Goal: Complete application form

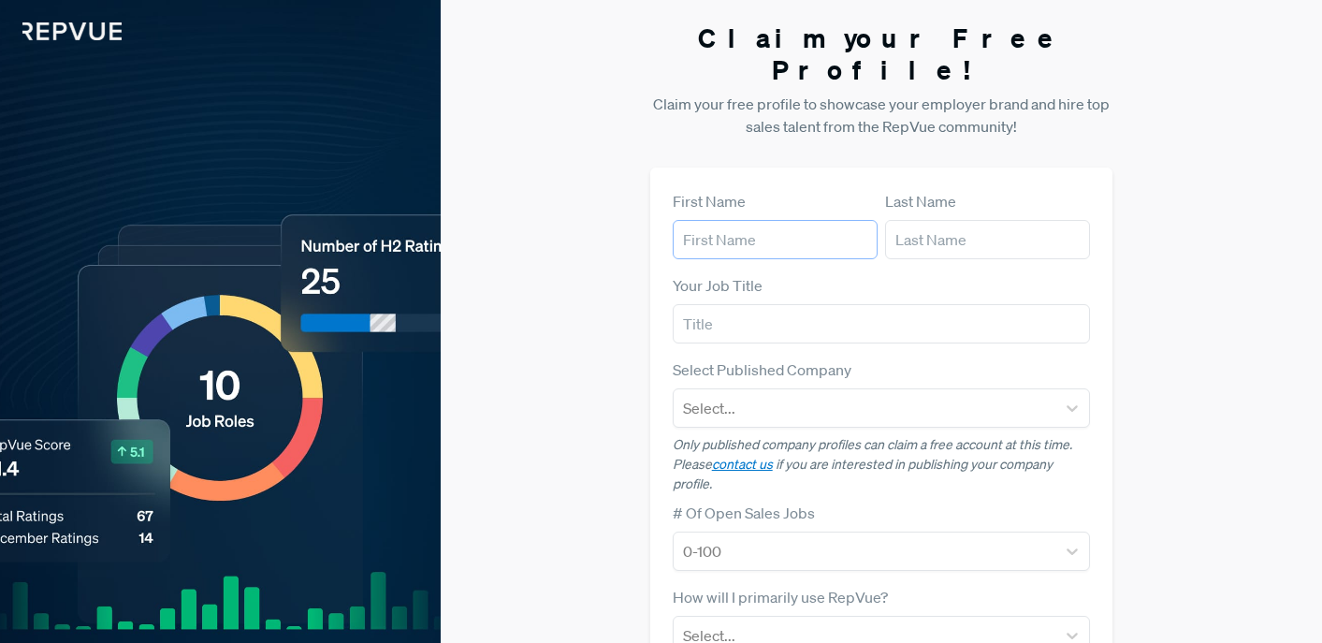
click at [735, 220] on input "text" at bounding box center [775, 239] width 205 height 39
type input "[PERSON_NAME]"
type input "Ku"
type input "Sourcer"
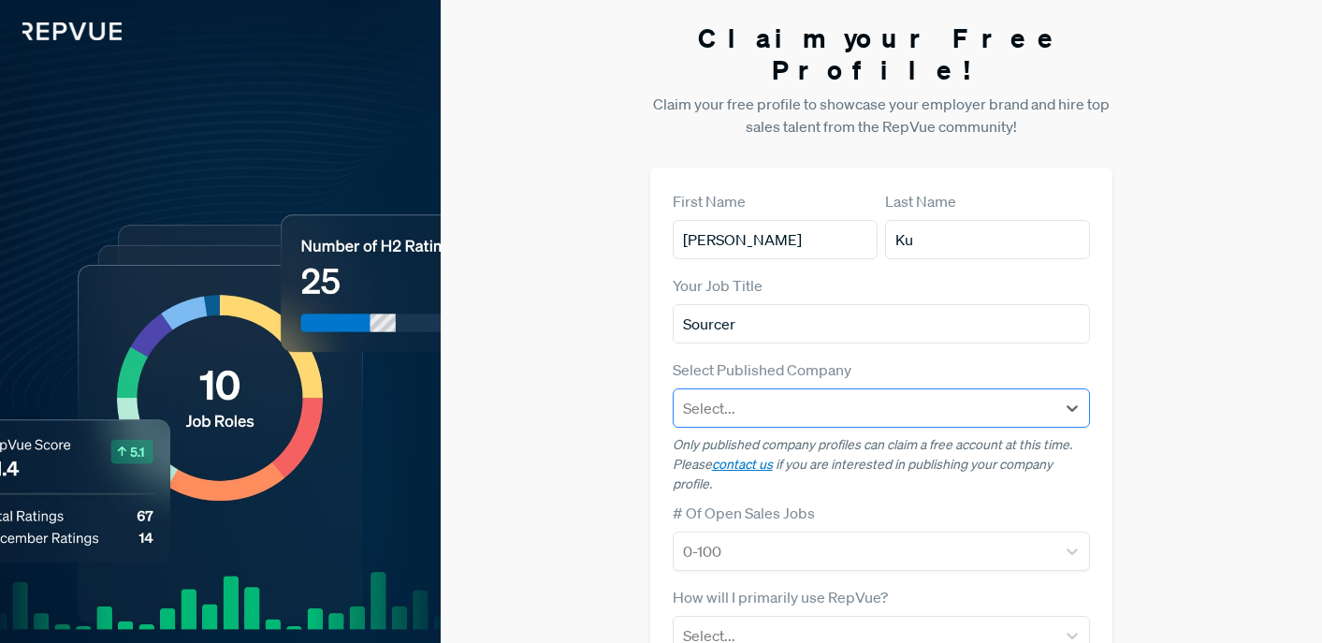
scroll to position [154, 0]
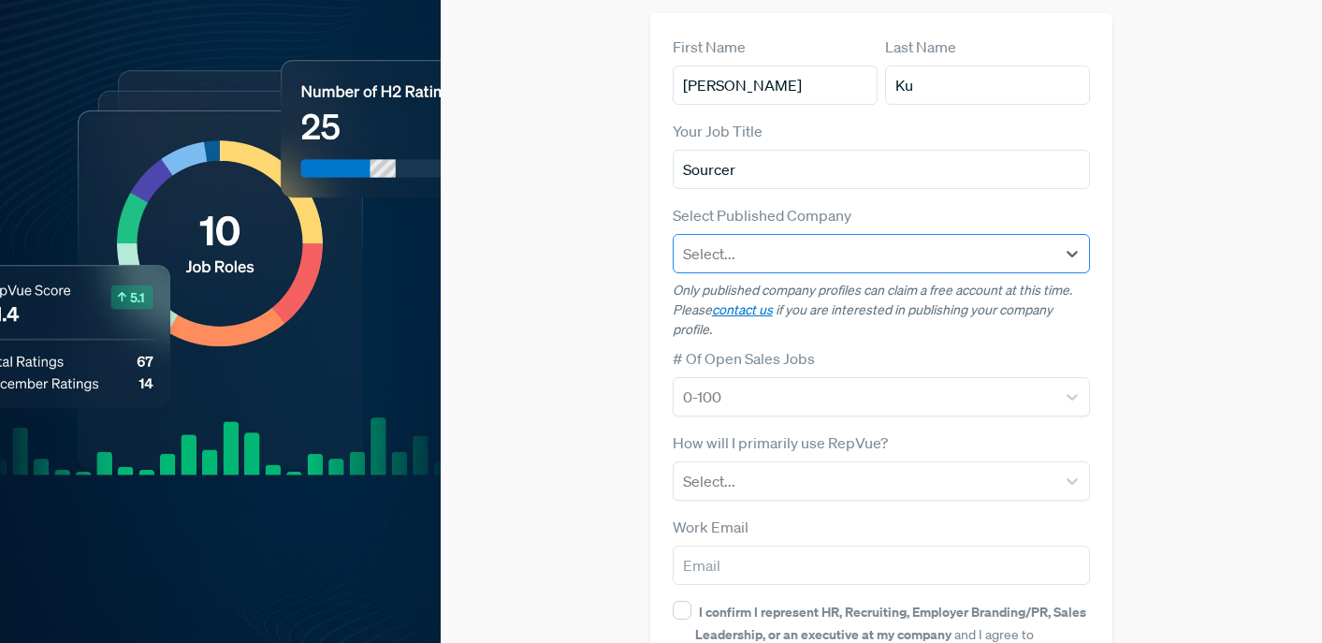
click at [781, 240] on div at bounding box center [865, 253] width 364 height 26
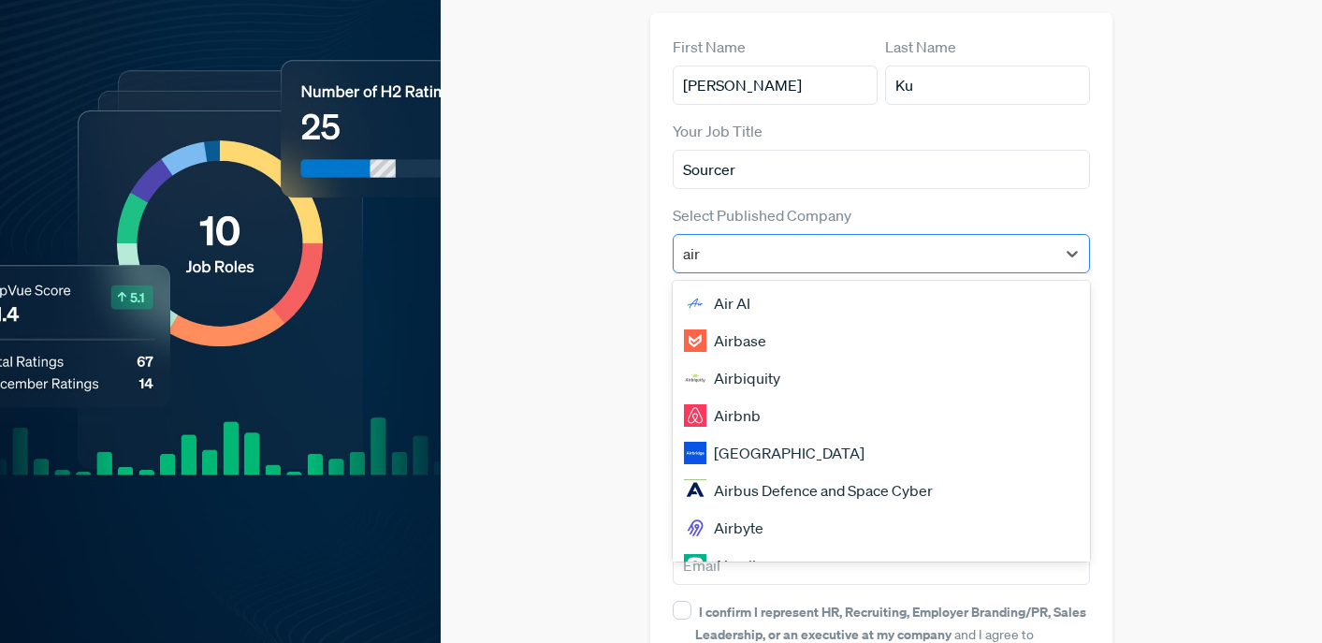
type input "airb"
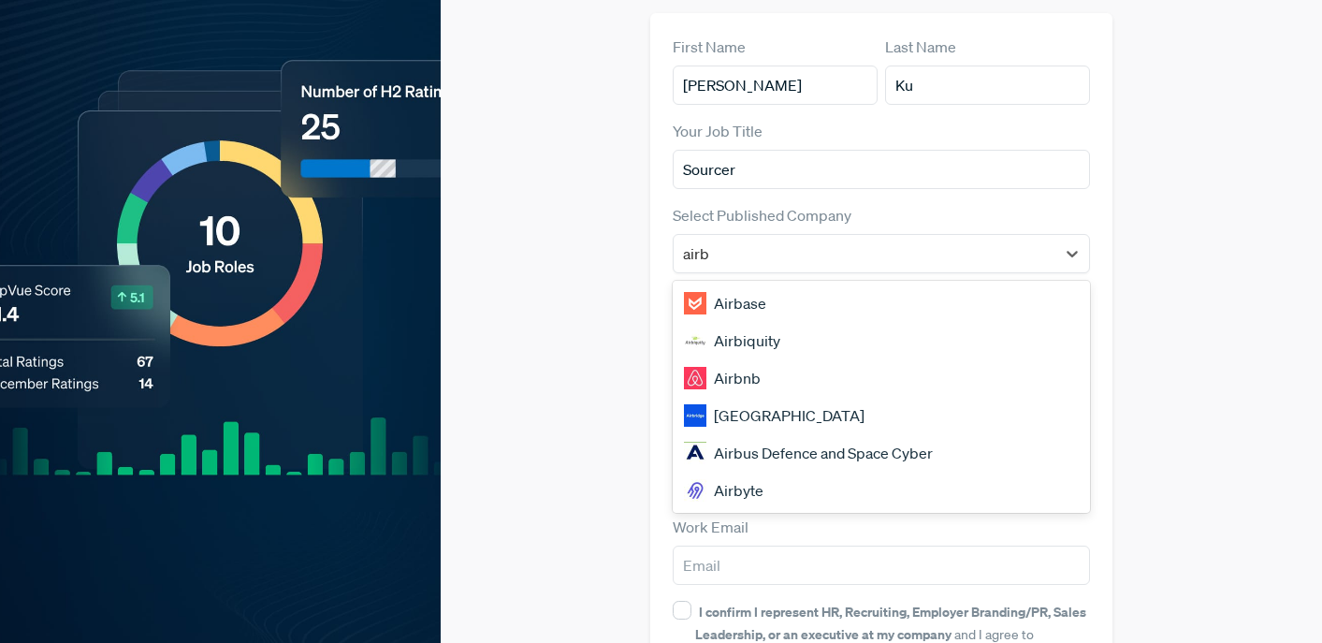
click at [760, 471] on div "Airbyte" at bounding box center [882, 489] width 418 height 37
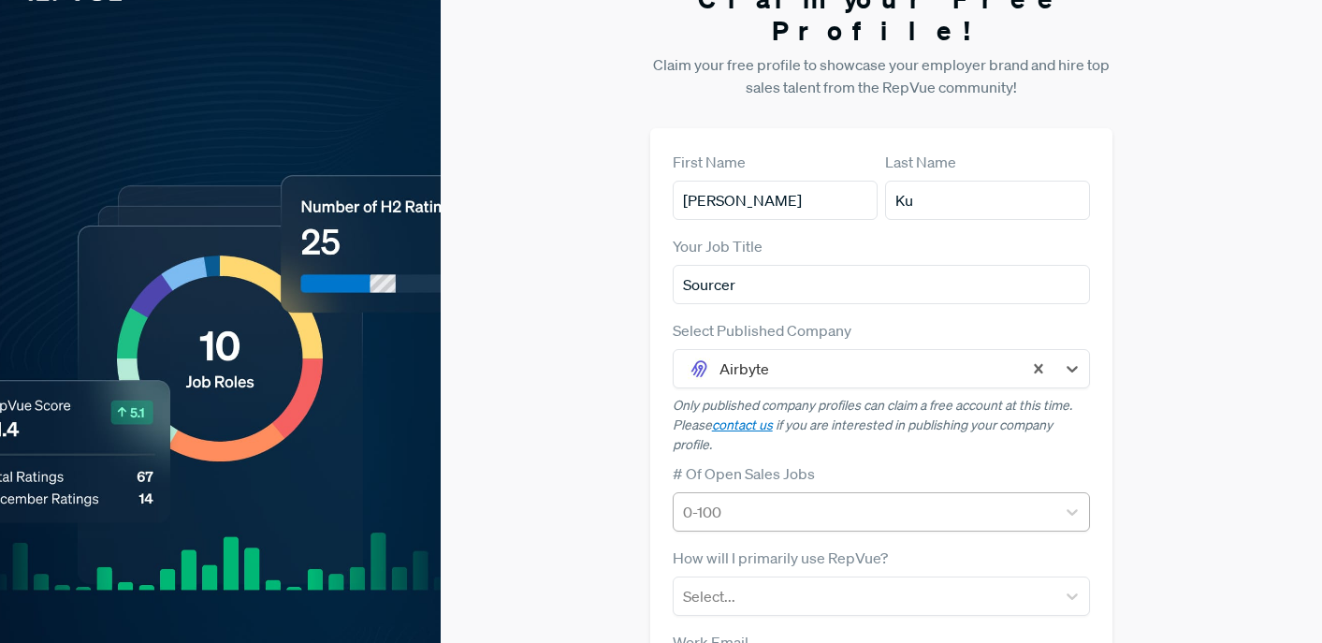
scroll to position [0, 0]
